Goal: Information Seeking & Learning: Learn about a topic

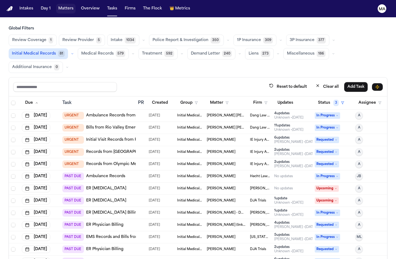
click at [56, 6] on button "Matters" at bounding box center [65, 9] width 19 height 10
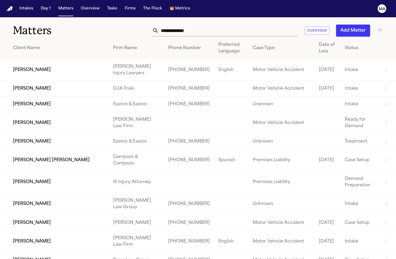
click at [264, 25] on input "text" at bounding box center [228, 31] width 139 height 12
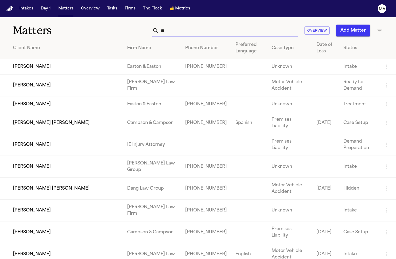
type input "*"
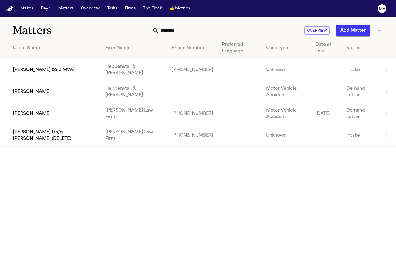
type input "********"
click at [63, 81] on td "[PERSON_NAME]" at bounding box center [50, 92] width 101 height 22
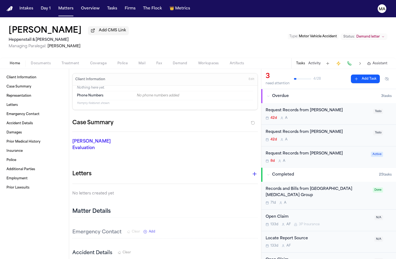
click at [32, 61] on span "Documents" at bounding box center [41, 63] width 20 height 4
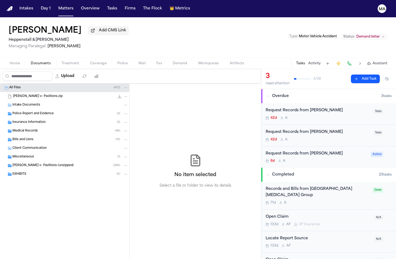
click at [299, 159] on div "8d A" at bounding box center [317, 161] width 102 height 4
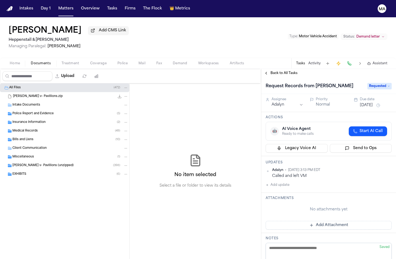
click at [272, 71] on span "Back to All Tasks" at bounding box center [284, 73] width 27 height 4
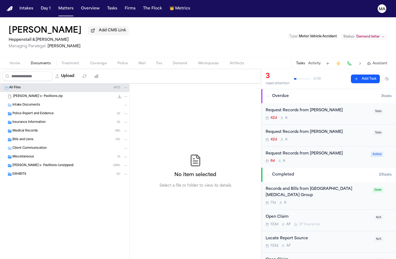
click at [387, 61] on span "Assistant" at bounding box center [380, 63] width 15 height 4
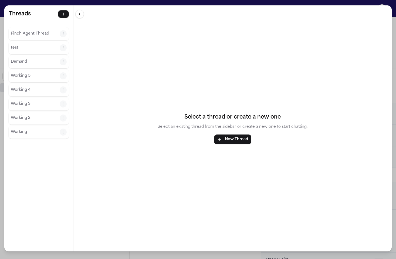
click at [21, 27] on div "Finch Agent Thread" at bounding box center [39, 33] width 60 height 13
click at [18, 31] on p "Finch Agent Thread" at bounding box center [35, 34] width 49 height 6
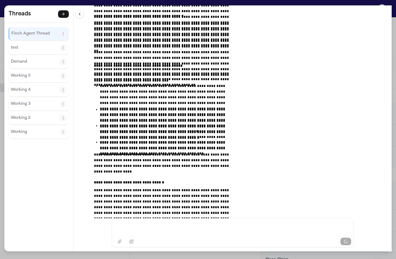
scroll to position [37110, 0]
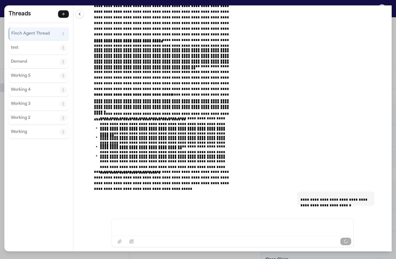
click at [124, 157] on div "**********" at bounding box center [232, 111] width 318 height 213
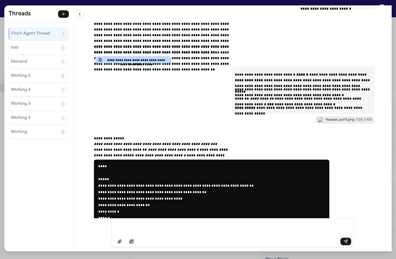
scroll to position [37305, 0]
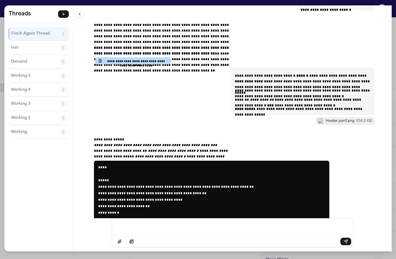
drag, startPoint x: 241, startPoint y: 100, endPoint x: 126, endPoint y: 59, distance: 121.8
drag, startPoint x: 136, startPoint y: 63, endPoint x: 249, endPoint y: 101, distance: 119.5
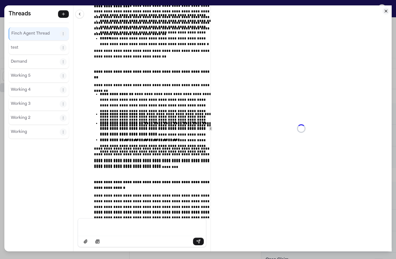
click at [211, 132] on div at bounding box center [211, 128] width 0 height 246
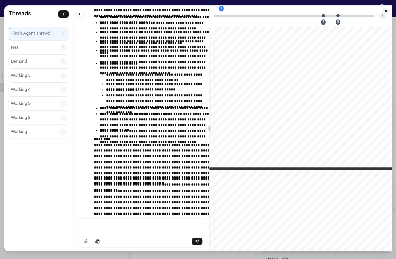
scroll to position [0, 0]
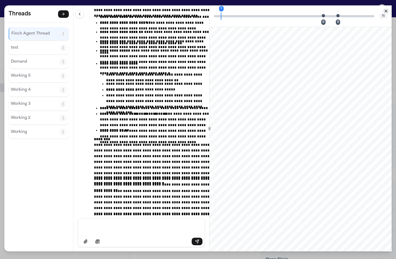
click at [388, 10] on icon "Close citation panel" at bounding box center [386, 11] width 2 height 2
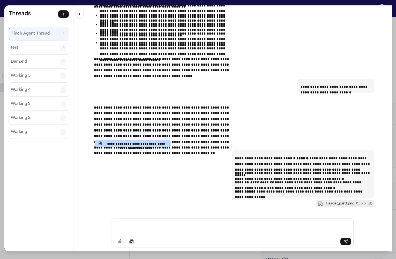
scroll to position [37328, 0]
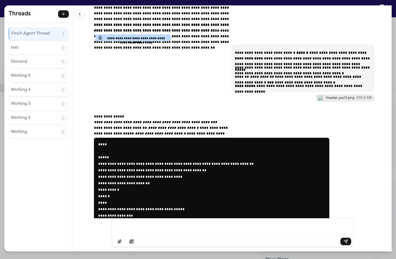
click at [140, 2] on div "**********" at bounding box center [198, 129] width 396 height 259
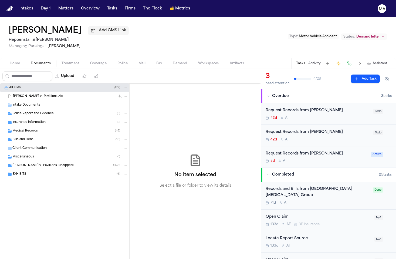
click at [184, 22] on div "[PERSON_NAME] Add CMS Link [PERSON_NAME] & [PERSON_NAME] Managing Paralegal: [P…" at bounding box center [198, 37] width 396 height 41
click at [203, 85] on div "No item selected Select a file or folder to view its details" at bounding box center [196, 171] width 132 height 176
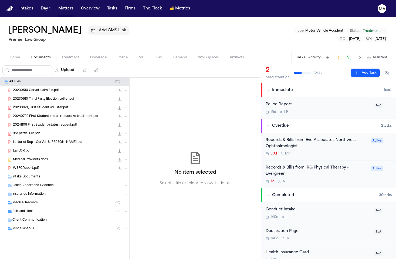
click at [85, 21] on div "Sharon Jones Add CMS Link Premier Law Group Type : Motor Vehicle Accident Statu…" at bounding box center [198, 34] width 396 height 35
click at [105, 4] on button "Tasks" at bounding box center [112, 9] width 14 height 10
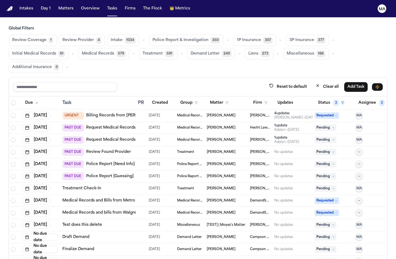
click at [114, 51] on span "Medical Records" at bounding box center [98, 53] width 32 height 5
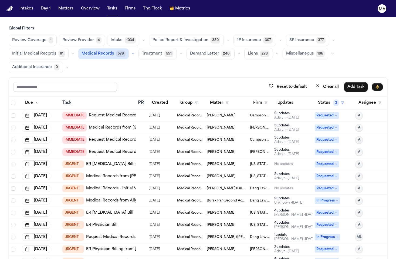
click at [52, 7] on nav "Intakes Day 1 Matters Overview Tasks Firms The Flock 👑 Metrics MA" at bounding box center [198, 8] width 396 height 17
click at [56, 6] on button "Matters" at bounding box center [65, 9] width 19 height 10
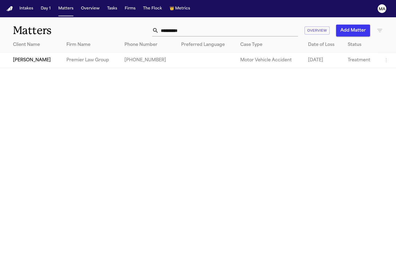
click at [258, 25] on input "**********" at bounding box center [228, 31] width 139 height 12
drag, startPoint x: 264, startPoint y: 23, endPoint x: 224, endPoint y: 21, distance: 40.0
click at [224, 25] on div "**********" at bounding box center [250, 31] width 268 height 12
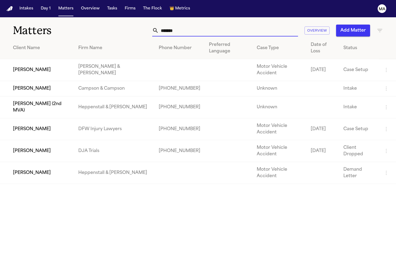
type input "*******"
drag, startPoint x: 208, startPoint y: 25, endPoint x: 43, endPoint y: 150, distance: 207.0
click at [43, 150] on main "Matters ******* Overview Add Matter Client Name Firm Name Phone Number Preferre…" at bounding box center [198, 138] width 396 height 242
click at [40, 162] on td "[PERSON_NAME]" at bounding box center [37, 173] width 74 height 22
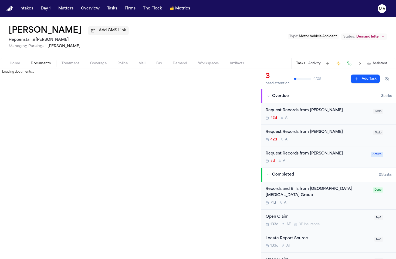
click at [31, 61] on span "Documents" at bounding box center [41, 63] width 20 height 4
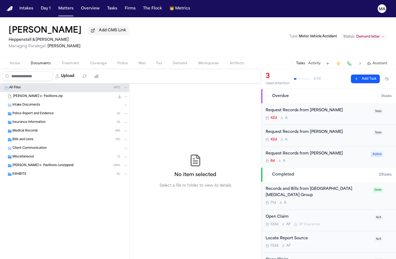
click at [28, 112] on span "Police Report and Evidence" at bounding box center [32, 114] width 41 height 5
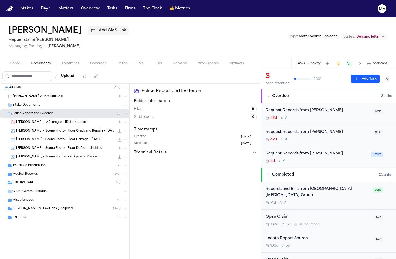
click at [29, 112] on span "Police Report and Evidence" at bounding box center [32, 114] width 41 height 5
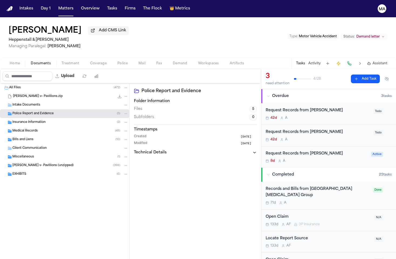
click at [30, 120] on span "Insurance Information" at bounding box center [28, 122] width 33 height 5
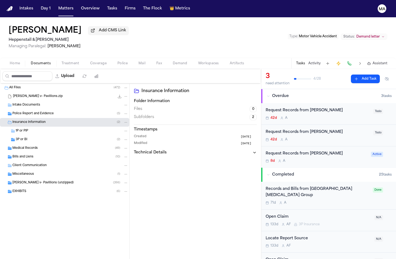
click at [30, 137] on div "3P or BI ( 2 )" at bounding box center [72, 139] width 113 height 5
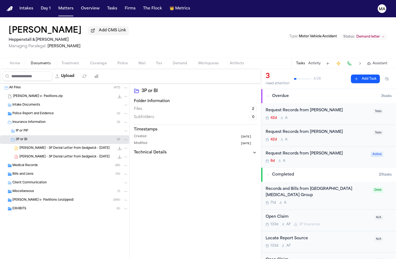
click at [42, 155] on span "D. Peterson - 3P Denial Letter from Sedgwick - 11.8.24" at bounding box center [64, 157] width 90 height 5
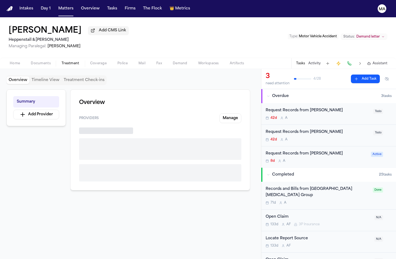
click at [62, 61] on span "Treatment" at bounding box center [71, 63] width 18 height 4
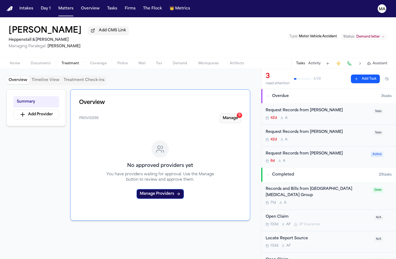
click at [240, 113] on button "Manage 9" at bounding box center [231, 118] width 22 height 10
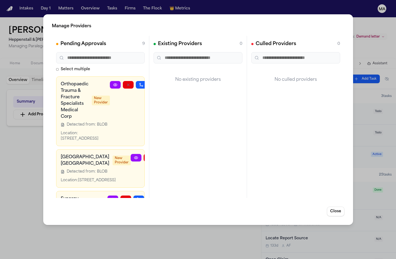
click at [152, 83] on icon "button" at bounding box center [154, 85] width 4 height 4
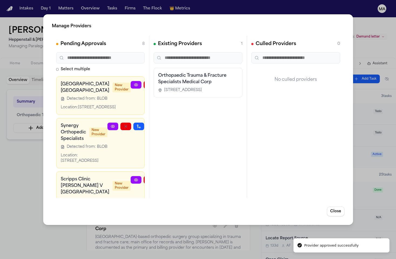
click at [173, 83] on icon "button" at bounding box center [175, 85] width 4 height 4
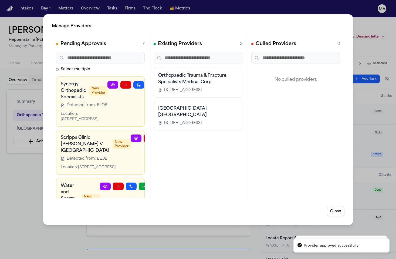
click at [150, 83] on icon "button" at bounding box center [152, 85] width 4 height 4
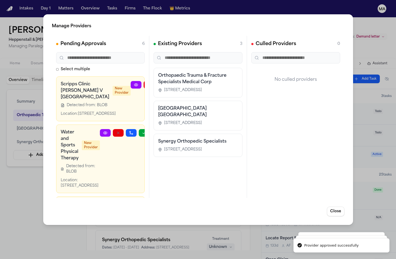
click at [173, 83] on icon "button" at bounding box center [175, 85] width 4 height 4
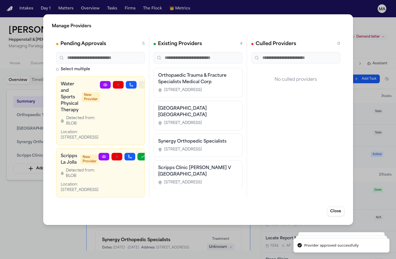
click at [142, 83] on icon "button" at bounding box center [144, 85] width 4 height 4
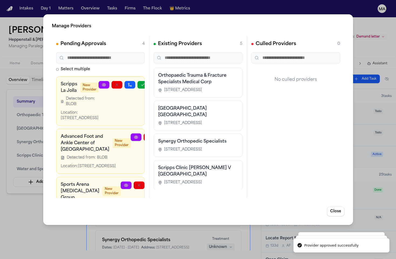
click at [135, 81] on button "button" at bounding box center [130, 85] width 11 height 8
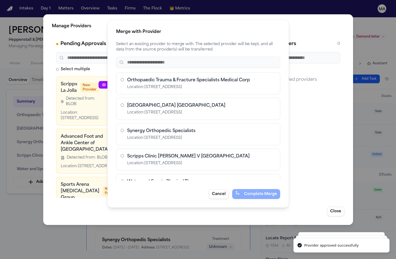
click at [138, 60] on div "Merge with Provider Select an existing provider to merge with. The selected pro…" at bounding box center [198, 129] width 396 height 259
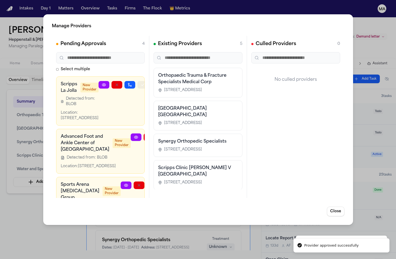
click at [141, 83] on icon "button" at bounding box center [143, 85] width 4 height 4
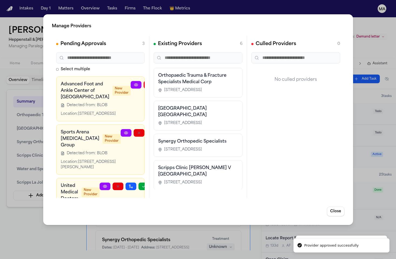
click at [173, 83] on icon "button" at bounding box center [175, 85] width 4 height 4
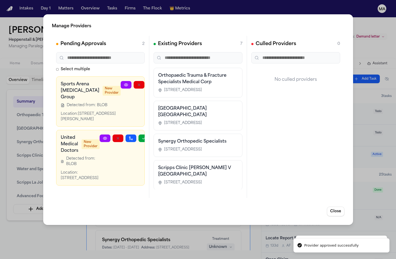
click at [163, 83] on icon "button" at bounding box center [165, 85] width 4 height 4
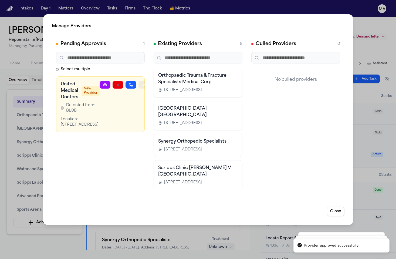
click at [142, 83] on icon "button" at bounding box center [144, 85] width 4 height 4
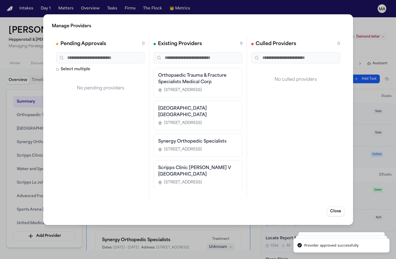
click at [28, 161] on div "Manage Providers Pending Approvals 0 Select multiple No pending providers Exist…" at bounding box center [198, 129] width 396 height 259
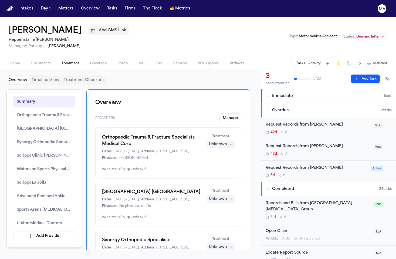
click at [147, 127] on div "Orthopaedic Trauma & Fracture Specialists Medical Corp Dates: 4/7/2024 - 4/30/2…" at bounding box center [168, 152] width 146 height 51
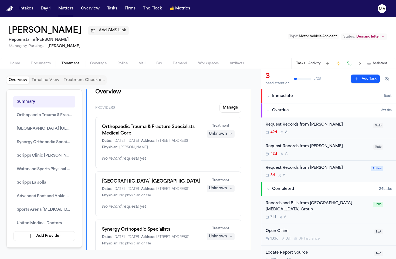
scroll to position [43, 0]
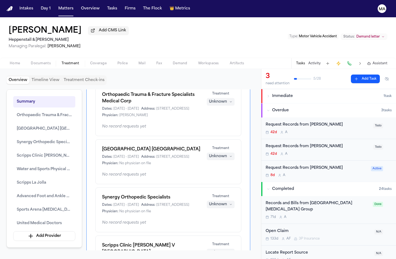
drag, startPoint x: 162, startPoint y: 182, endPoint x: 92, endPoint y: 173, distance: 71.4
drag, startPoint x: 91, startPoint y: 173, endPoint x: 163, endPoint y: 182, distance: 72.6
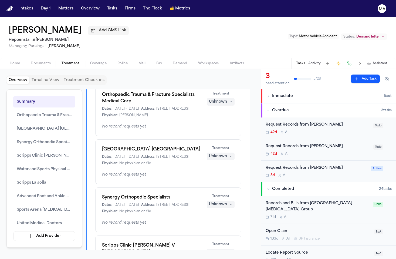
drag, startPoint x: 164, startPoint y: 182, endPoint x: 95, endPoint y: 173, distance: 69.4
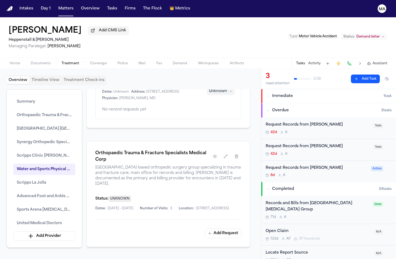
scroll to position [511, 0]
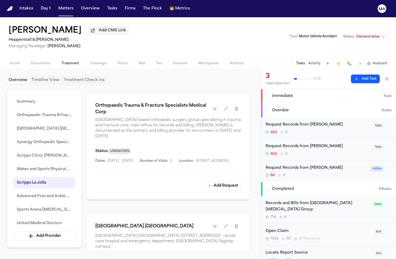
click at [62, 61] on span "Treatment" at bounding box center [71, 63] width 18 height 4
click at [172, 22] on div "[PERSON_NAME] Add CMS Link [PERSON_NAME] & [PERSON_NAME] Managing Paralegal: [P…" at bounding box center [198, 37] width 396 height 41
click at [290, 173] on div "8d A" at bounding box center [317, 175] width 102 height 4
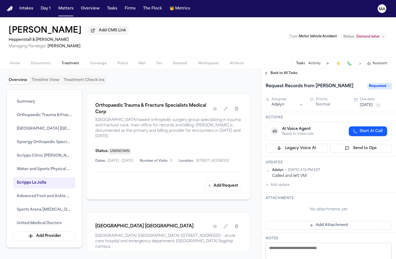
click at [271, 71] on span "Back to All Tasks" at bounding box center [284, 73] width 27 height 4
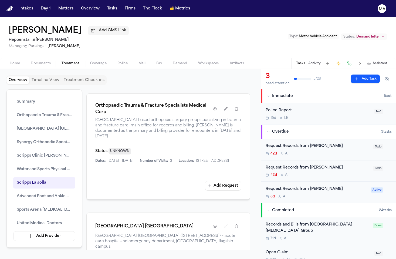
click at [173, 21] on div "[PERSON_NAME] Add CMS Link [PERSON_NAME] & [PERSON_NAME] Managing Paralegal: [P…" at bounding box center [198, 37] width 396 height 41
click at [56, 6] on button "Matters" at bounding box center [65, 9] width 19 height 10
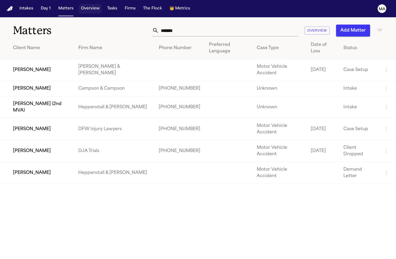
click at [56, 6] on button "Matters" at bounding box center [65, 9] width 19 height 10
click at [79, 6] on button "Overview" at bounding box center [90, 9] width 23 height 10
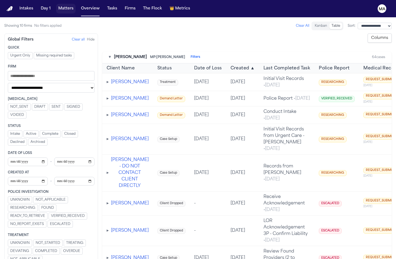
click at [56, 5] on button "Matters" at bounding box center [65, 9] width 19 height 10
